Goal: Download file/media

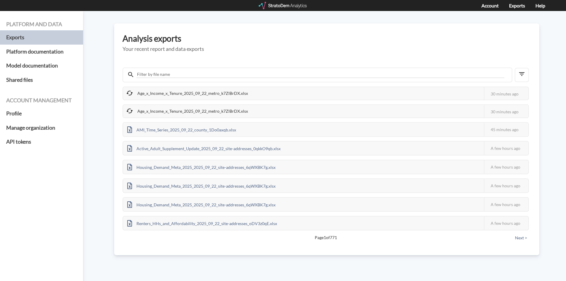
click at [500, 93] on div "30 minutes ago" at bounding box center [506, 93] width 45 height 13
click at [131, 93] on icon at bounding box center [129, 92] width 7 height 7
click at [129, 92] on icon at bounding box center [129, 92] width 7 height 7
drag, startPoint x: 129, startPoint y: 92, endPoint x: 129, endPoint y: 98, distance: 6.3
click at [129, 98] on div "Age_x_Income_x_Tenure_2025_09_22_metro_k7ZlBrDX.xlsx" at bounding box center [187, 93] width 129 height 12
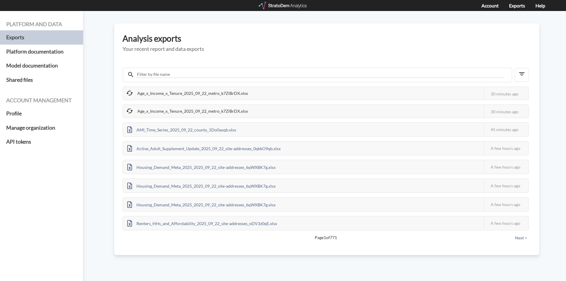
drag, startPoint x: 129, startPoint y: 108, endPoint x: 130, endPoint y: 111, distance: 3.0
click at [129, 108] on icon at bounding box center [129, 110] width 7 height 7
click at [130, 111] on icon at bounding box center [129, 110] width 7 height 7
click at [130, 112] on icon at bounding box center [129, 110] width 7 height 7
click at [206, 90] on div "Age_x_Income_x_Tenure_2025_09_22_metro_k7ZlBrDX.xlsx" at bounding box center [187, 93] width 129 height 12
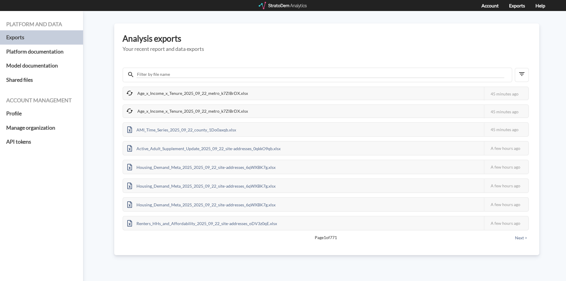
click at [187, 95] on div "Age_x_Income_x_Tenure_2025_09_22_metro_k7ZlBrDX.xlsx" at bounding box center [187, 93] width 129 height 12
click at [128, 94] on icon at bounding box center [129, 92] width 7 height 7
click at [129, 92] on icon at bounding box center [129, 92] width 7 height 7
click at [129, 91] on icon at bounding box center [129, 92] width 7 height 7
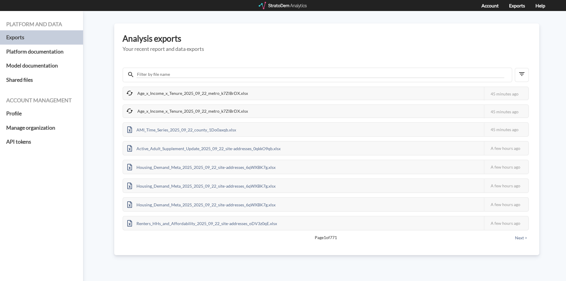
click at [235, 113] on div "Age_x_Income_x_Tenure_2025_09_22_metro_k7ZlBrDX.xlsx" at bounding box center [187, 111] width 129 height 12
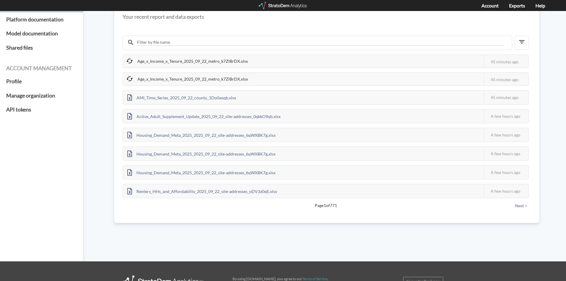
scroll to position [72, 0]
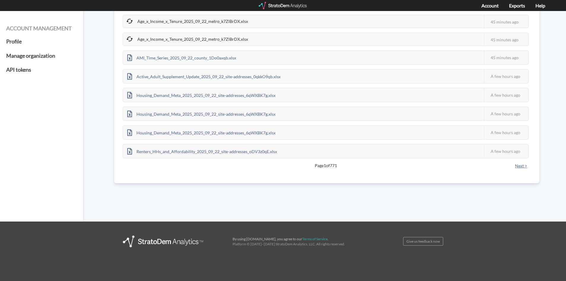
click at [519, 166] on button "Next >" at bounding box center [522, 165] width 16 height 7
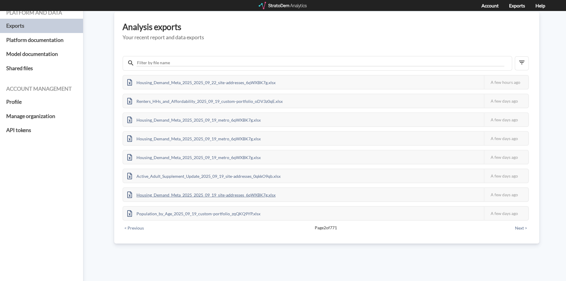
scroll to position [0, 0]
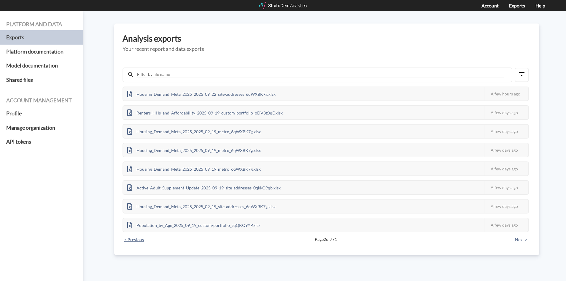
click at [132, 242] on button "< Previous" at bounding box center [134, 239] width 23 height 7
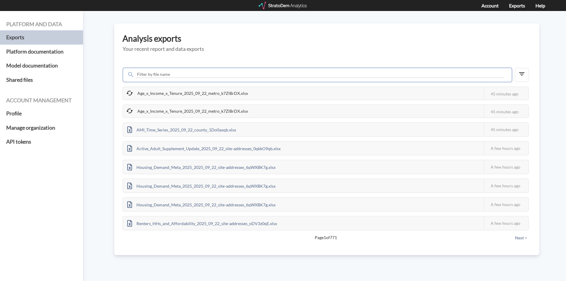
click at [188, 76] on input "text" at bounding box center [321, 74] width 368 height 7
type input "age_x_income"
